Goal: Task Accomplishment & Management: Complete application form

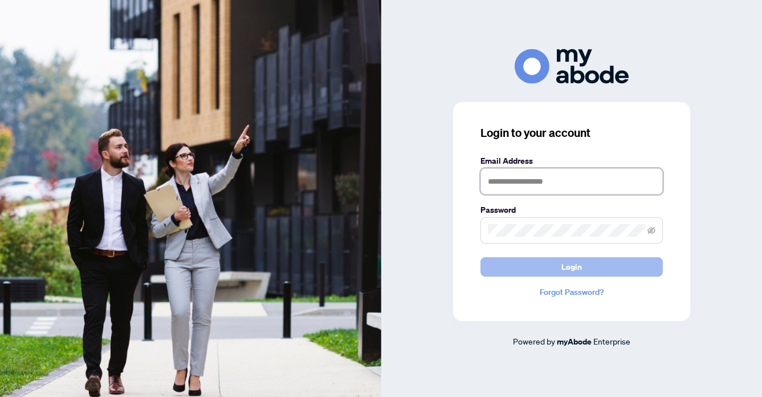
type input "**********"
click at [583, 259] on button "Login" at bounding box center [572, 266] width 182 height 19
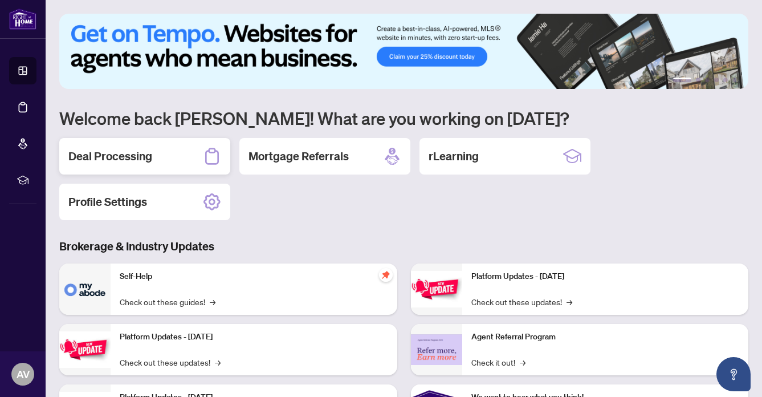
click at [109, 149] on h2 "Deal Processing" at bounding box center [110, 156] width 84 height 16
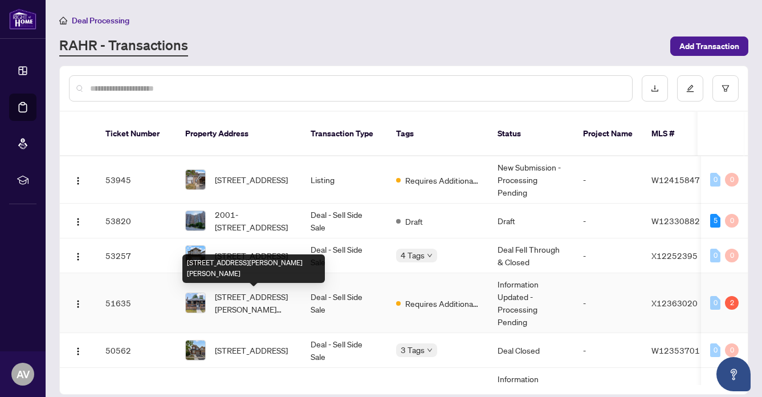
click at [229, 301] on span "111 Mary St, Hamilton, Ontario L8R 1K4, Canada" at bounding box center [254, 302] width 78 height 25
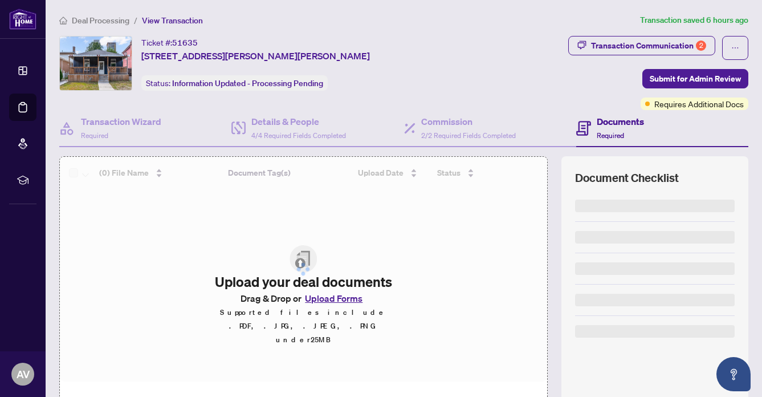
scroll to position [80, 0]
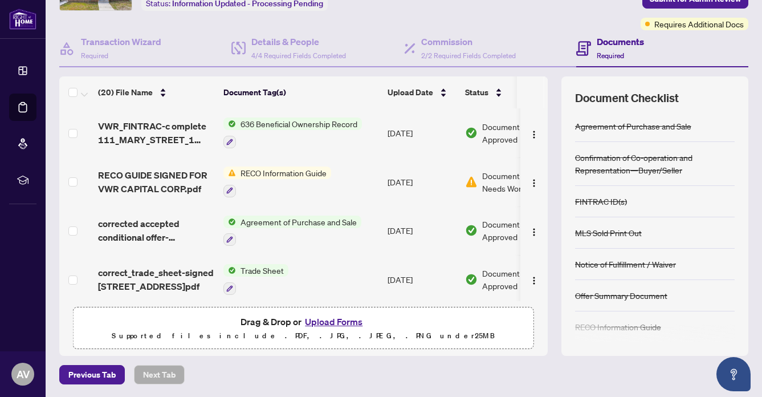
click at [331, 317] on button "Upload Forms" at bounding box center [334, 321] width 64 height 15
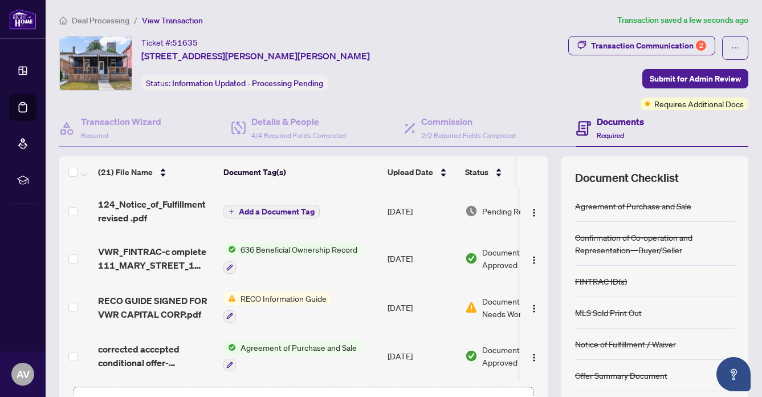
scroll to position [1, 0]
click at [674, 75] on span "Submit for Admin Review" at bounding box center [695, 78] width 91 height 18
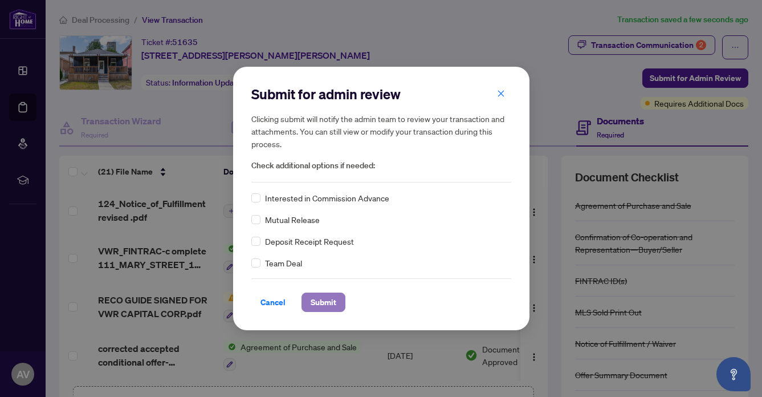
click at [323, 300] on span "Submit" at bounding box center [324, 302] width 26 height 18
